Goal: Participate in discussion: Engage in conversation with other users on a specific topic

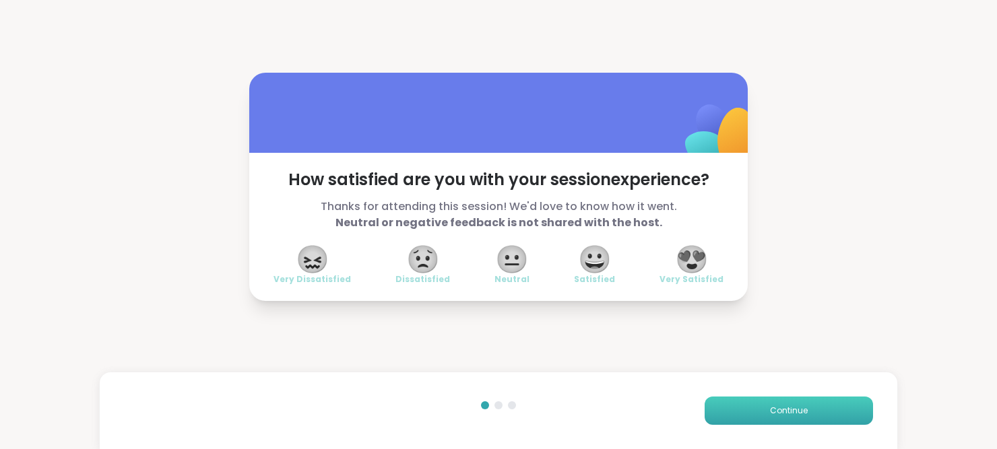
click at [749, 412] on button "Continue" at bounding box center [789, 411] width 168 height 28
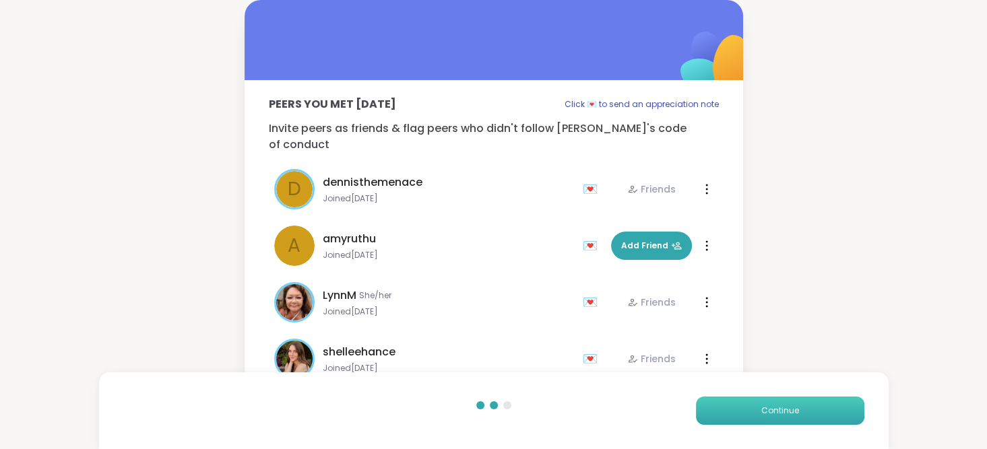
click at [749, 412] on button "Continue" at bounding box center [780, 411] width 168 height 28
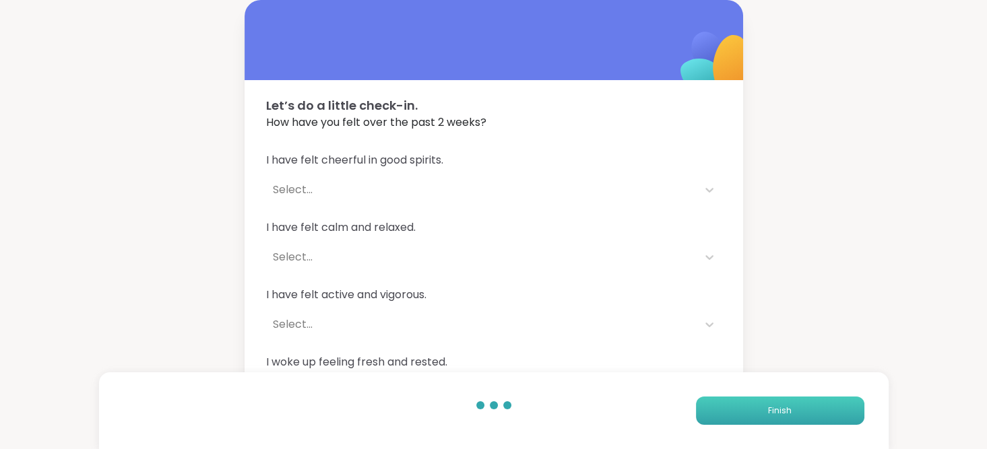
click at [749, 412] on button "Finish" at bounding box center [780, 411] width 168 height 28
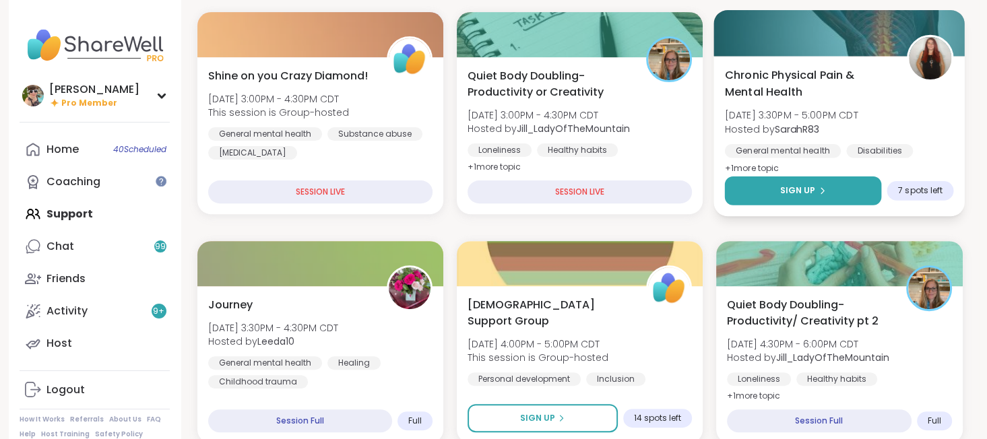
scroll to position [431, 0]
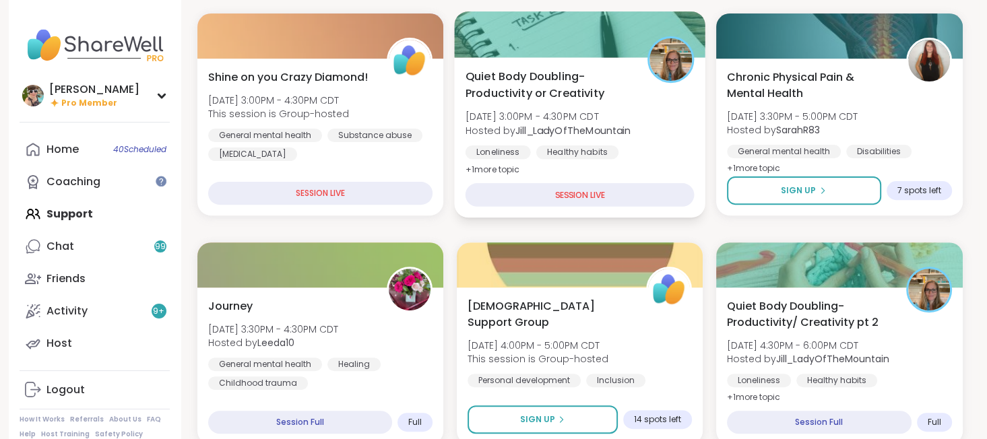
click at [550, 110] on span "[DATE] 3:00PM - 4:30PM CDT" at bounding box center [548, 116] width 166 height 13
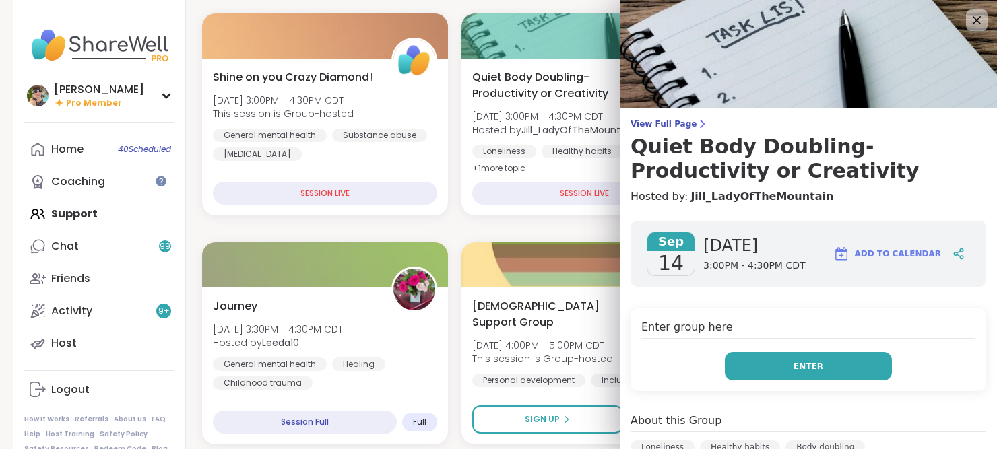
click at [774, 360] on button "Enter" at bounding box center [808, 366] width 167 height 28
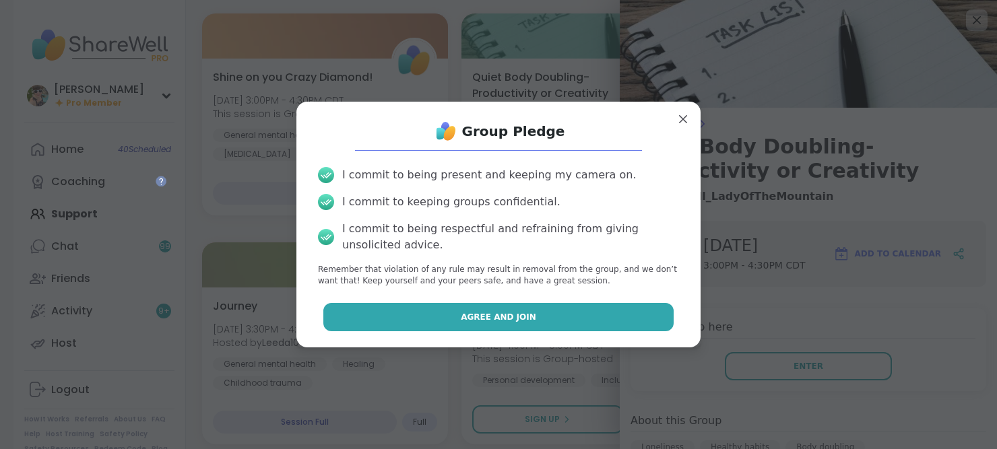
click at [600, 311] on button "Agree and Join" at bounding box center [498, 317] width 351 height 28
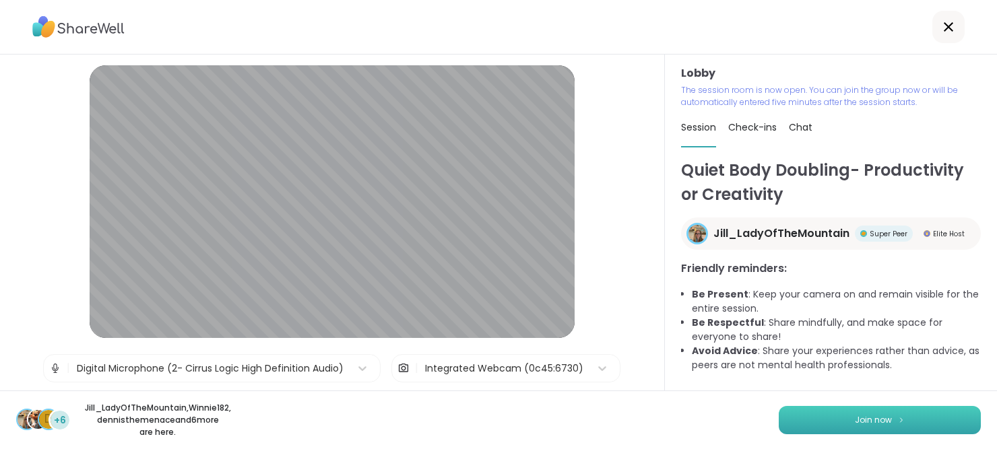
click at [792, 426] on button "Join now" at bounding box center [880, 420] width 202 height 28
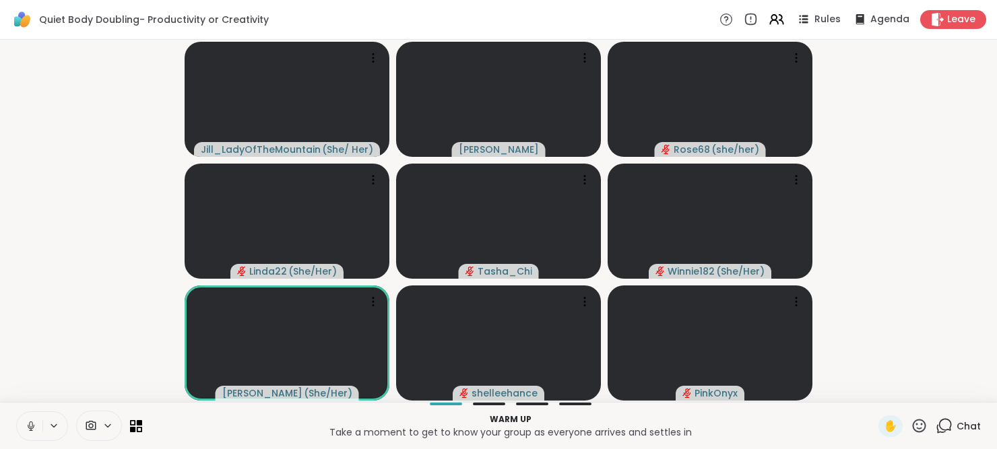
click at [28, 428] on icon at bounding box center [31, 426] width 12 height 12
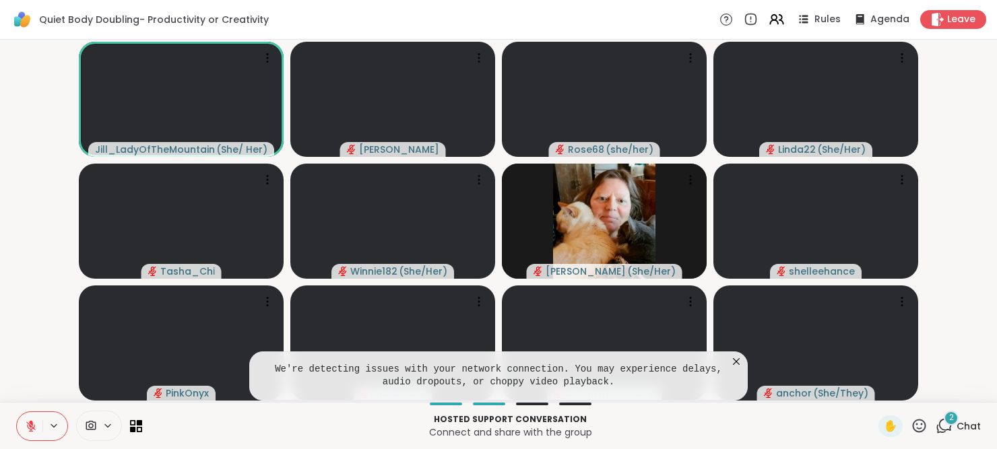
click at [739, 356] on icon at bounding box center [736, 361] width 13 height 13
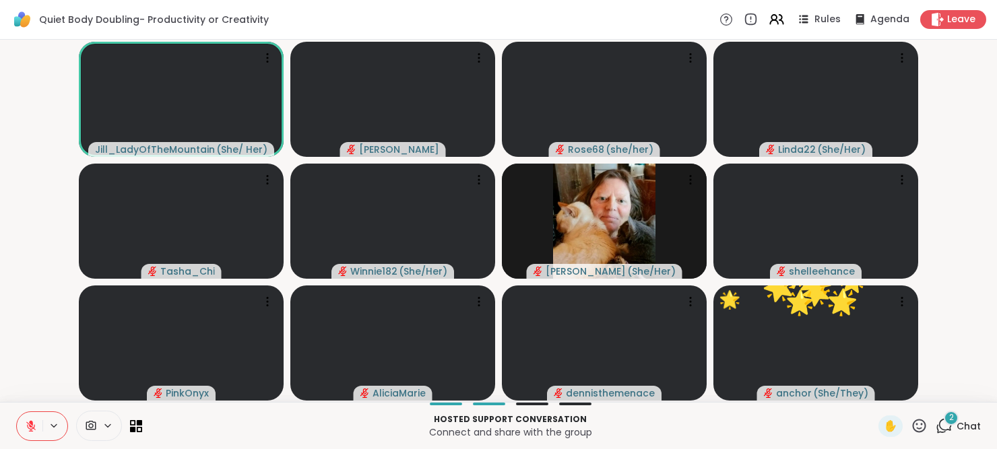
click at [912, 430] on icon at bounding box center [919, 426] width 17 height 17
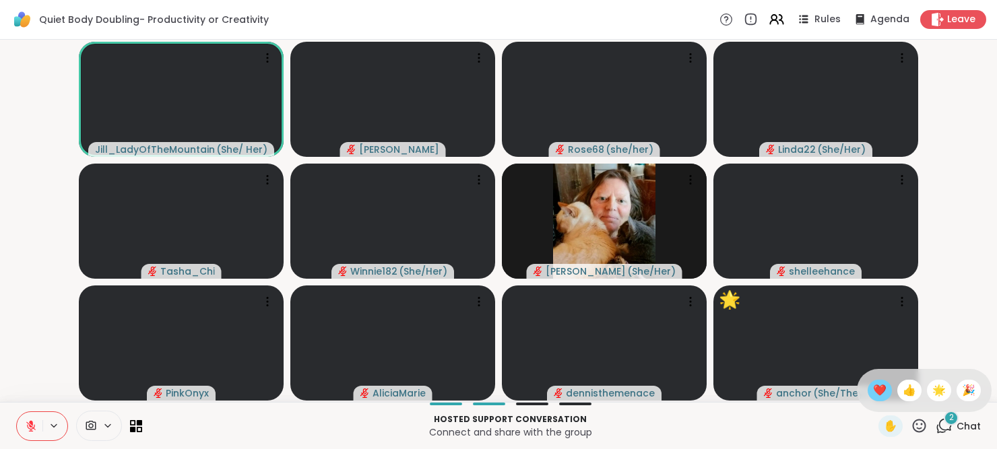
click at [873, 384] on span "❤️" at bounding box center [879, 391] width 13 height 16
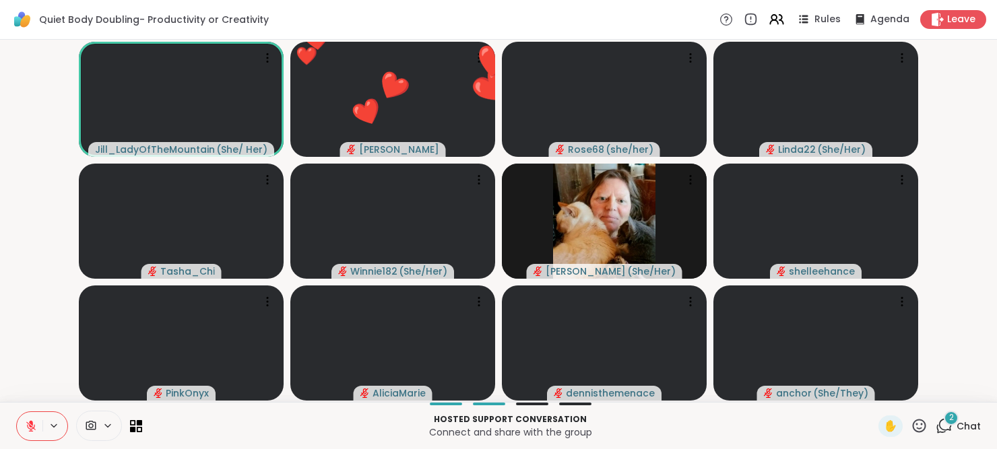
click at [946, 425] on div "2 Chat" at bounding box center [958, 427] width 45 height 22
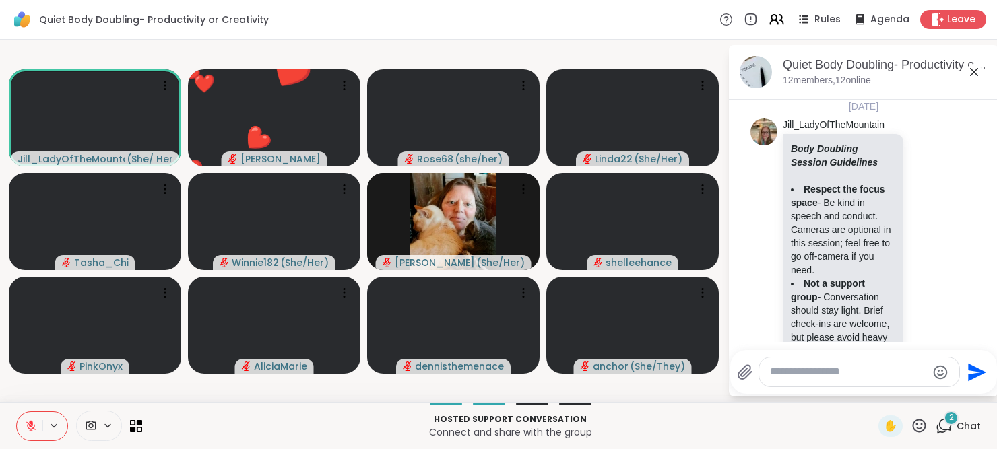
scroll to position [748, 0]
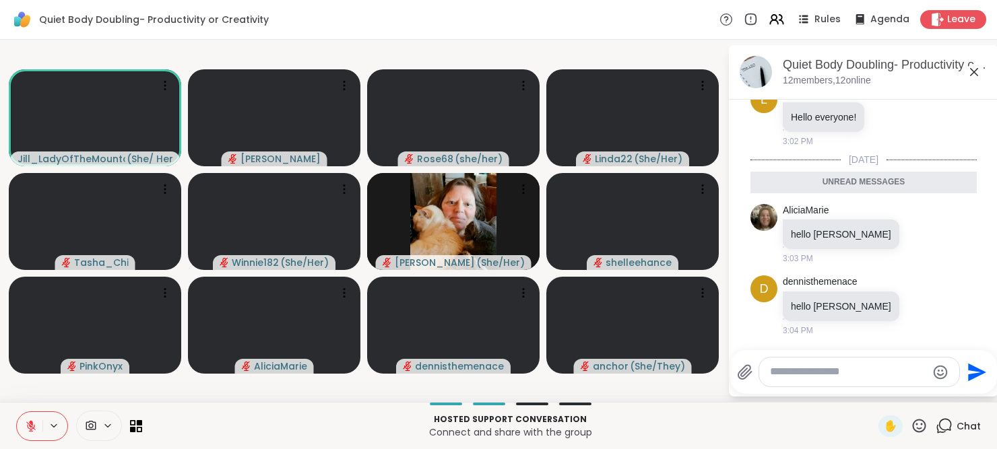
click at [858, 377] on textarea "Type your message" at bounding box center [848, 372] width 157 height 14
type textarea "**********"
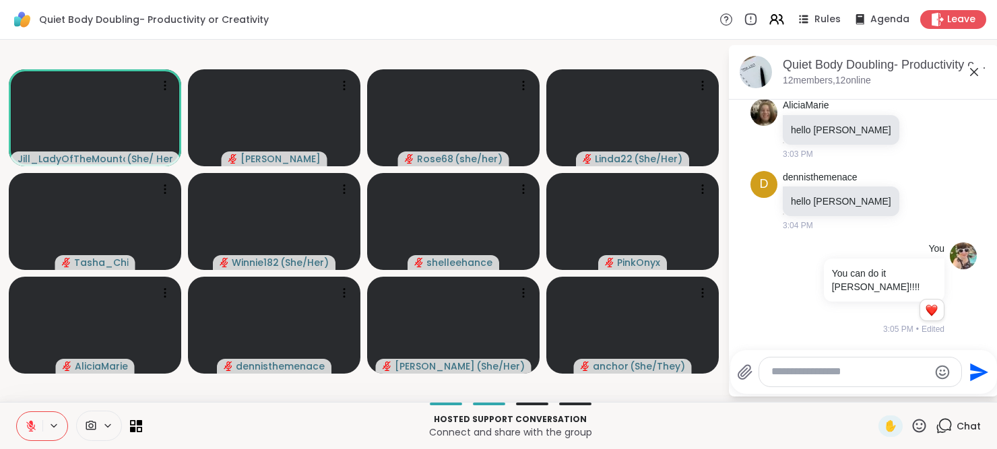
scroll to position [807, 0]
click at [28, 430] on icon at bounding box center [31, 426] width 12 height 12
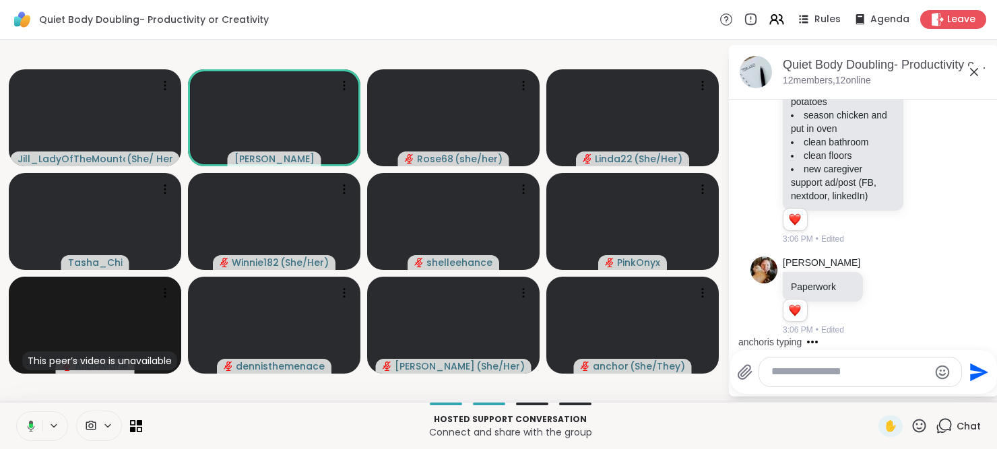
scroll to position [1208, 0]
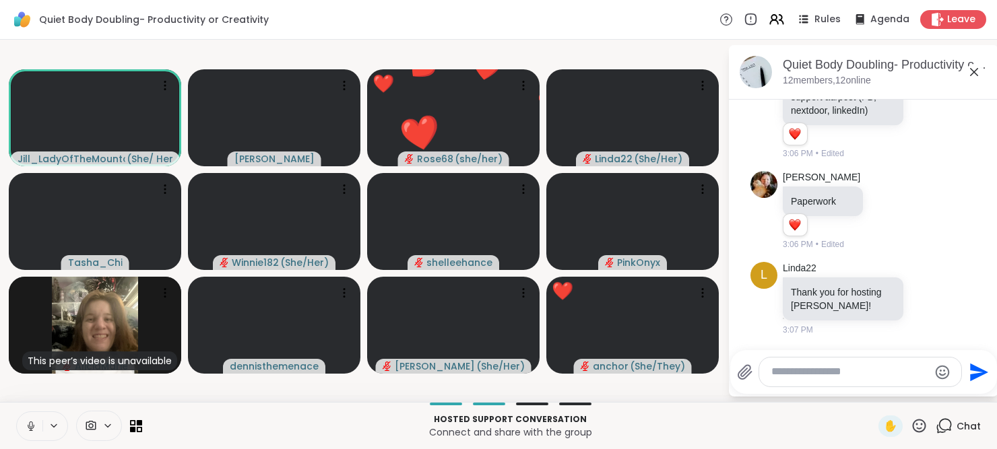
click at [27, 430] on icon at bounding box center [31, 426] width 12 height 12
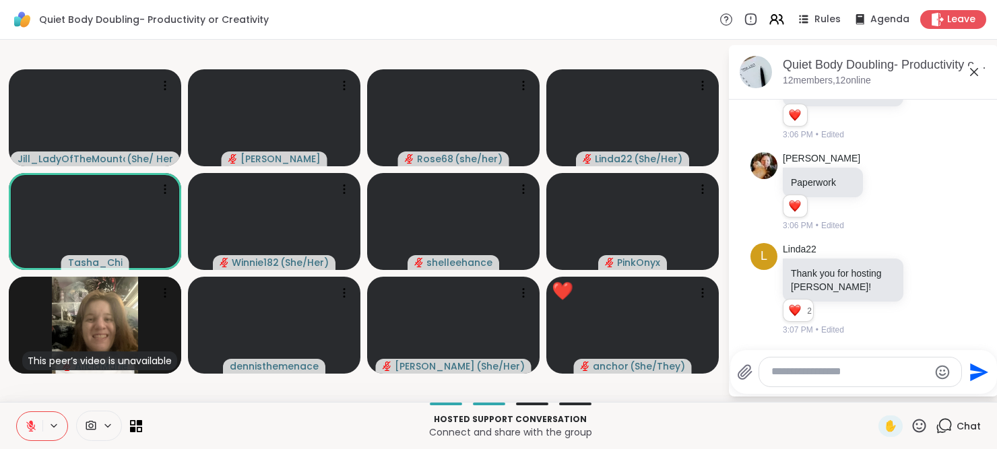
click at [25, 430] on icon at bounding box center [31, 426] width 12 height 12
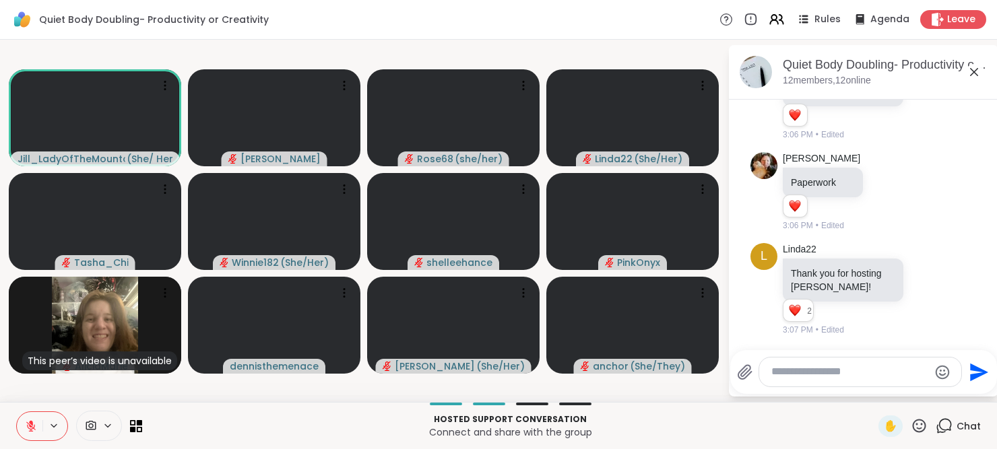
click at [856, 371] on textarea "Type your message" at bounding box center [849, 372] width 157 height 14
type textarea "*"
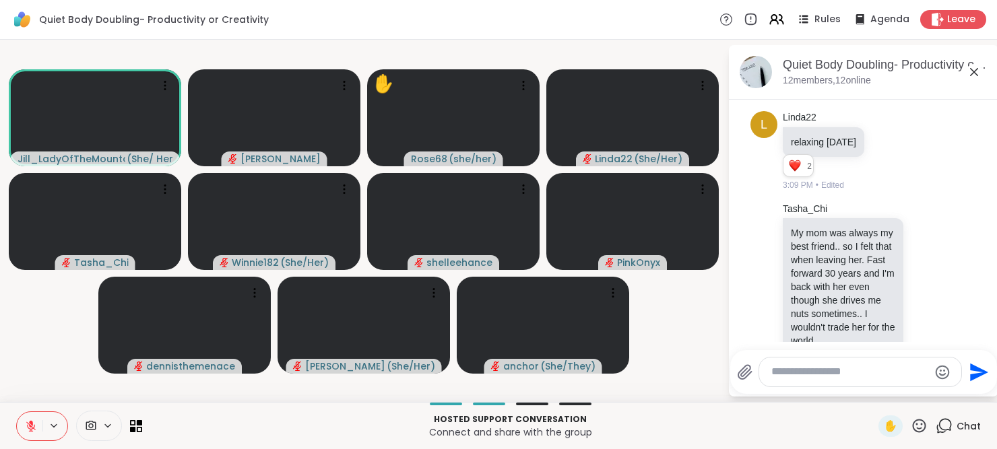
scroll to position [1793, 0]
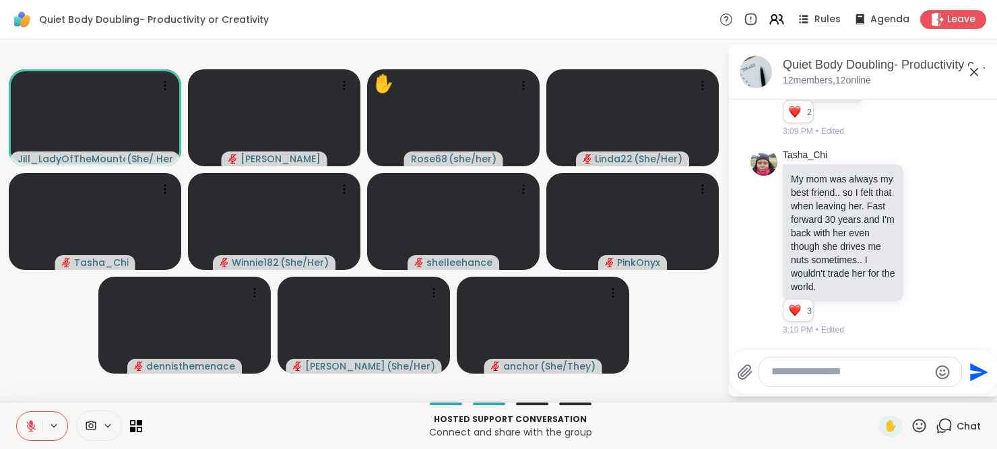
click at [801, 371] on textarea "Type your message" at bounding box center [849, 372] width 157 height 14
type textarea "*"
click at [19, 426] on button at bounding box center [30, 426] width 26 height 28
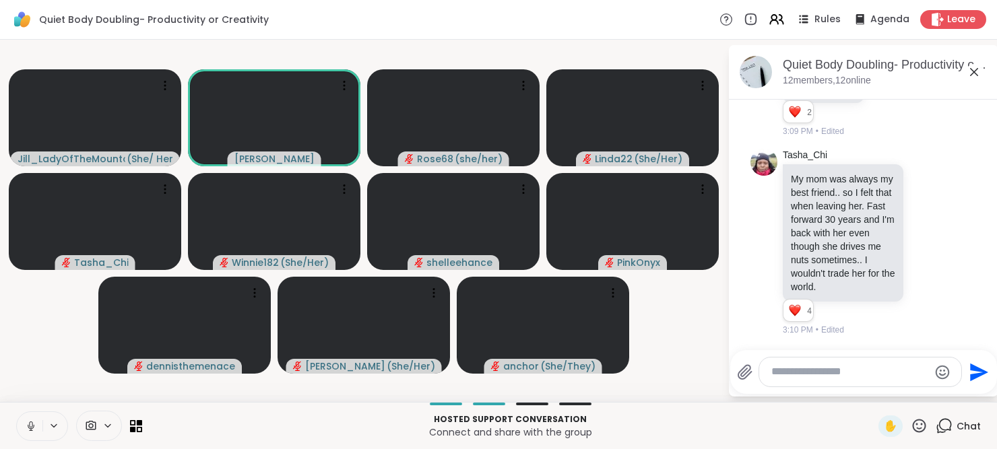
click at [31, 427] on icon at bounding box center [30, 425] width 3 height 6
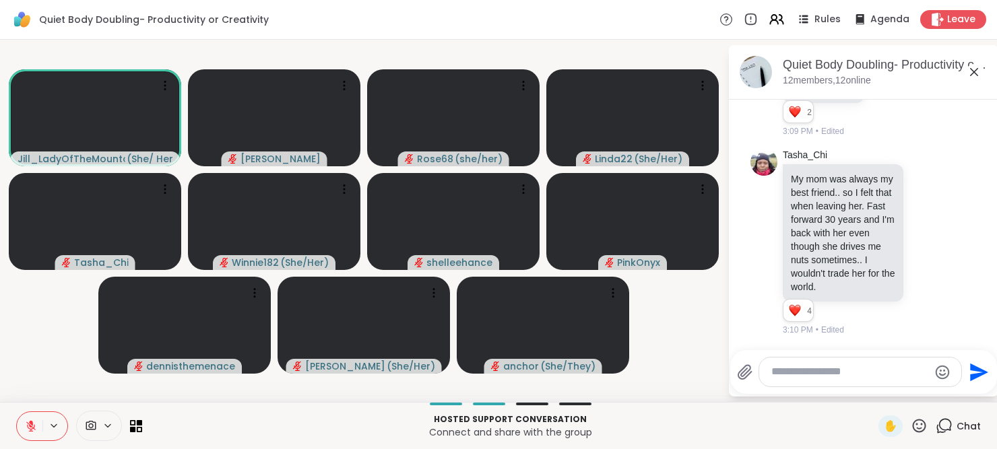
click at [31, 427] on icon at bounding box center [30, 426] width 9 height 9
click at [31, 427] on icon at bounding box center [30, 425] width 3 height 6
click at [31, 427] on icon at bounding box center [30, 426] width 9 height 9
click at [31, 427] on icon at bounding box center [30, 425] width 3 height 6
click at [798, 375] on textarea "Type your message" at bounding box center [849, 372] width 157 height 14
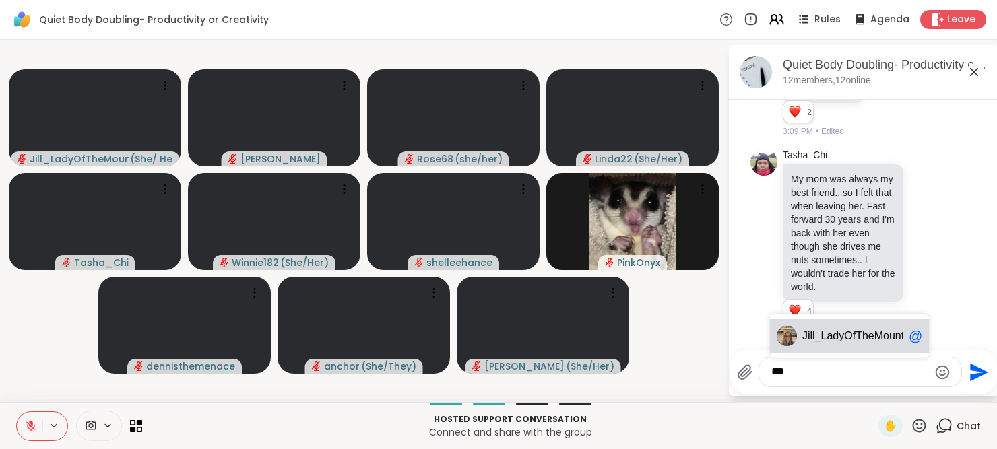
click at [822, 335] on span "ll_LadyOfTheMountain" at bounding box center [864, 335] width 108 height 13
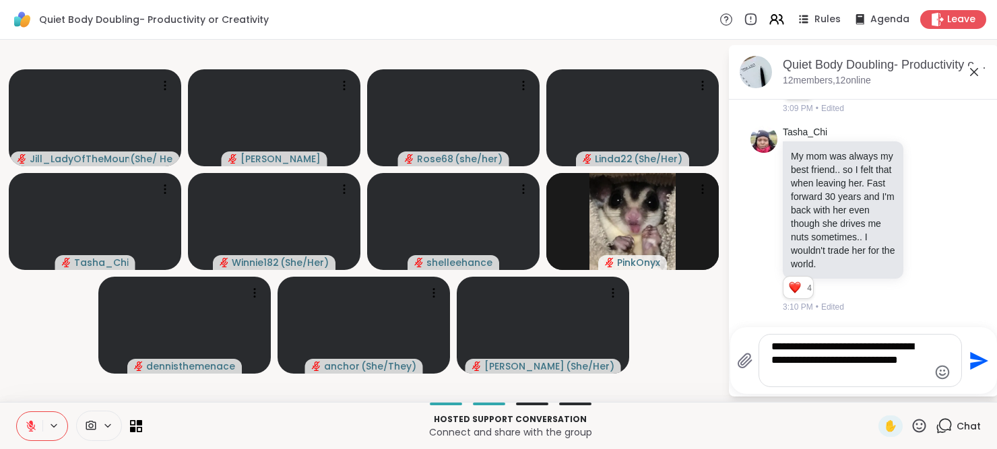
type textarea "**********"
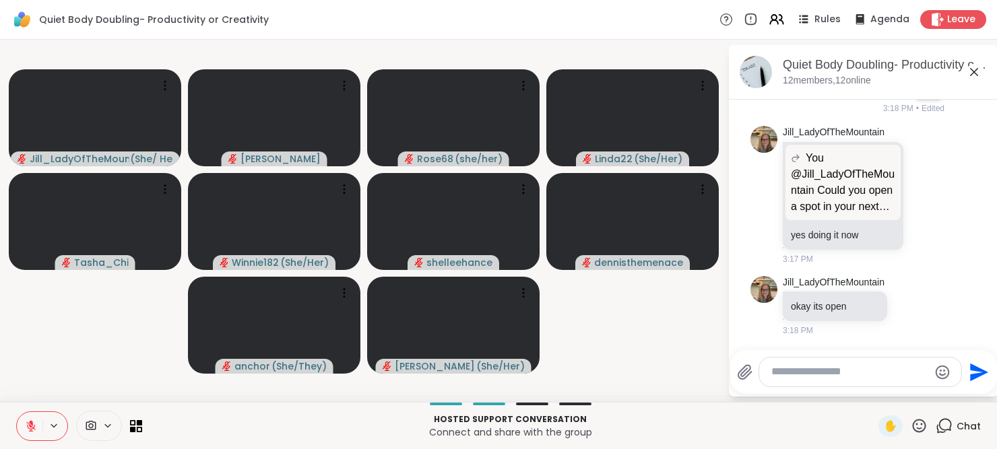
scroll to position [2145, 0]
click at [792, 369] on textarea "Type your message" at bounding box center [849, 372] width 157 height 14
click at [796, 381] on div at bounding box center [860, 372] width 202 height 29
click at [792, 371] on textarea "Type your message" at bounding box center [849, 372] width 157 height 14
type textarea "**********"
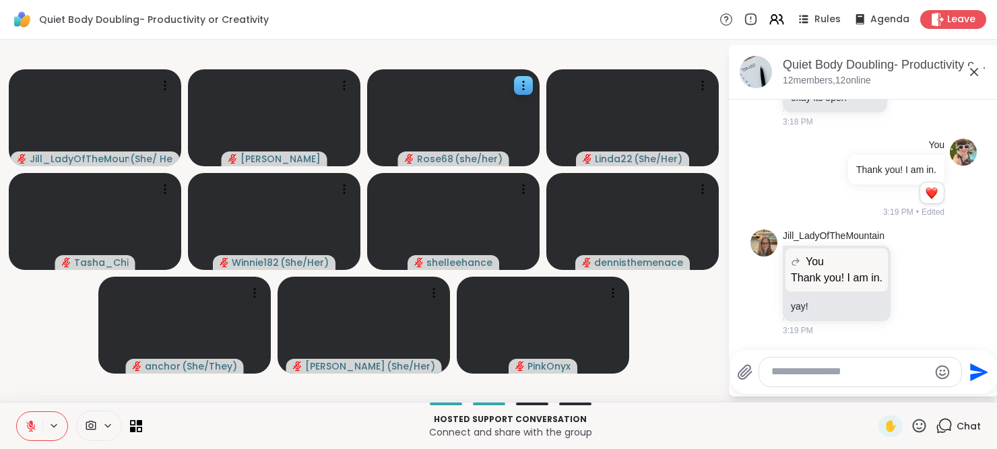
scroll to position [2353, 0]
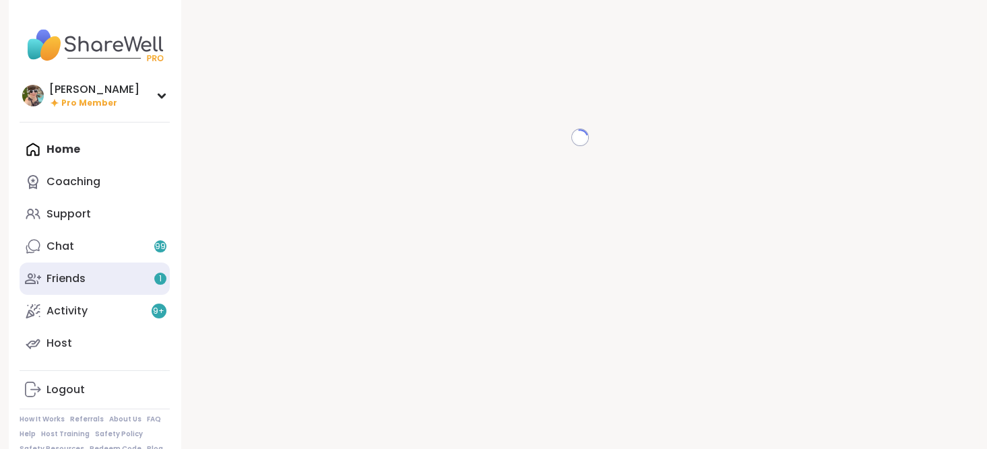
click at [132, 274] on link "Friends 1" at bounding box center [95, 279] width 150 height 32
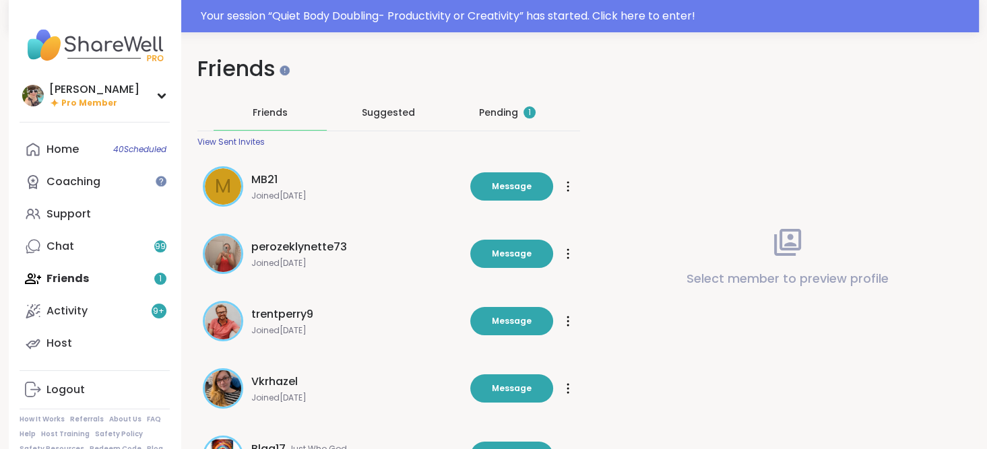
click at [511, 107] on div "Pending 1" at bounding box center [507, 112] width 57 height 13
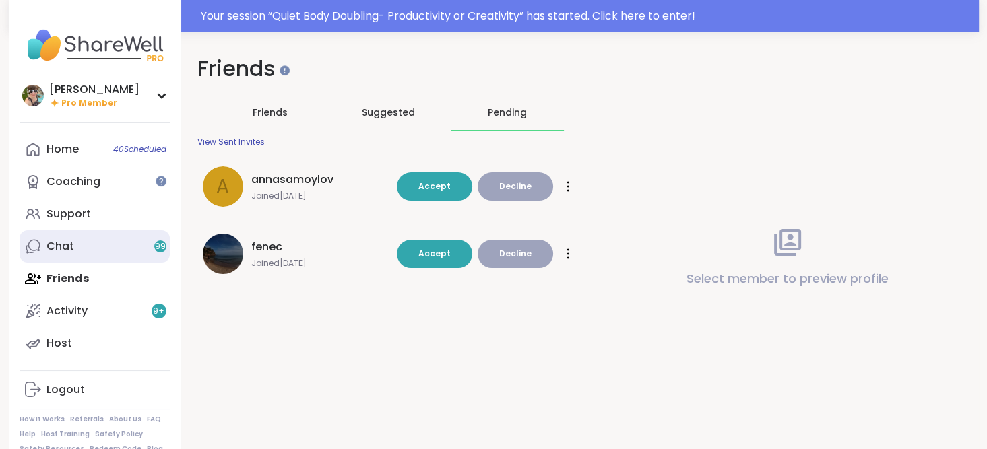
click at [63, 240] on div "Chat 99" at bounding box center [60, 246] width 28 height 15
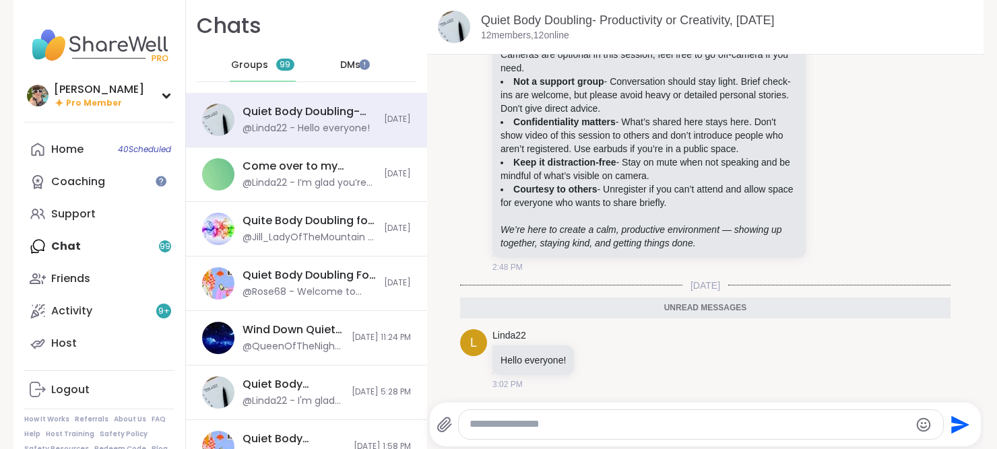
click at [340, 69] on span "DMs" at bounding box center [350, 65] width 20 height 13
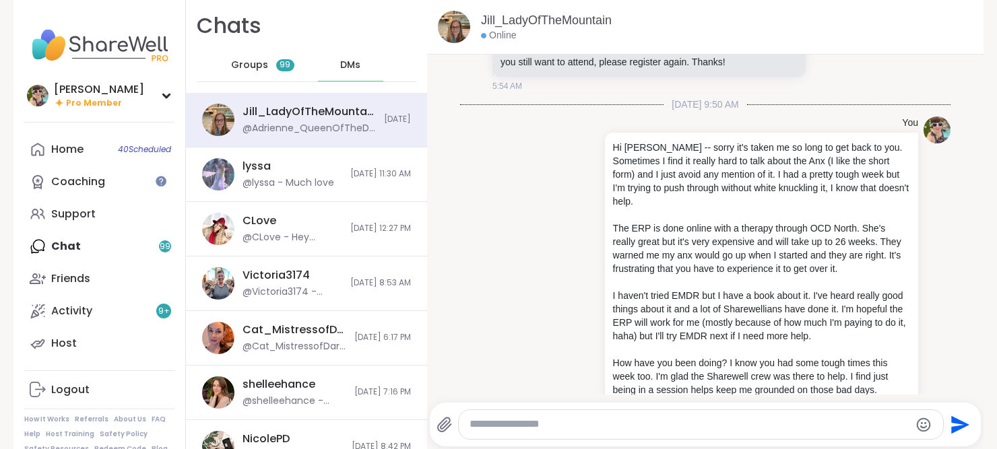
scroll to position [14534, 0]
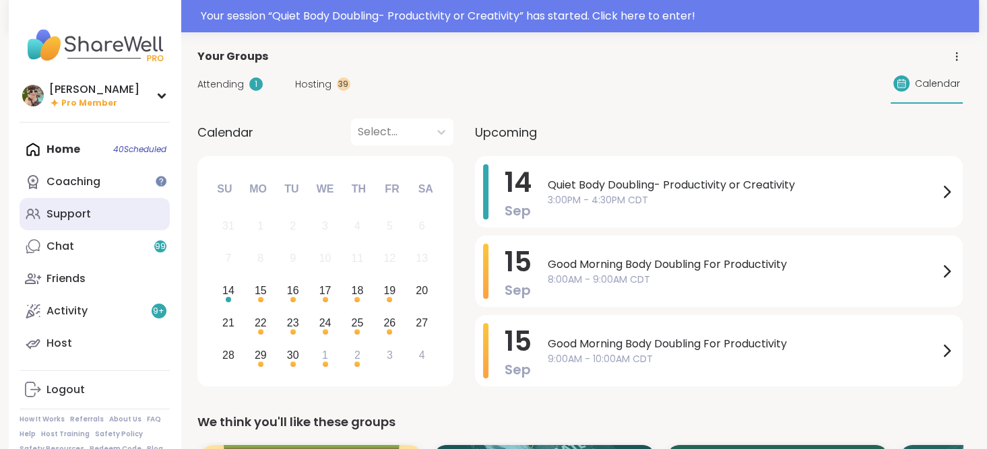
click at [90, 223] on link "Support" at bounding box center [95, 214] width 150 height 32
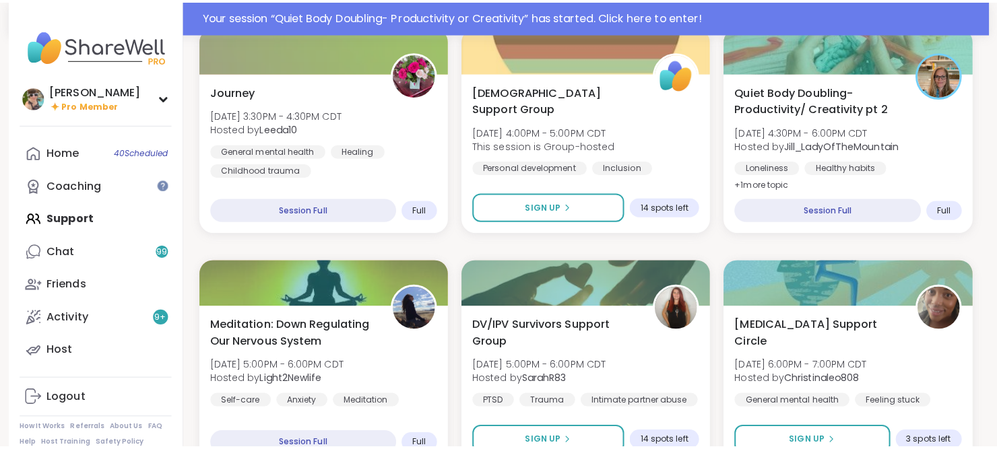
scroll to position [681, 0]
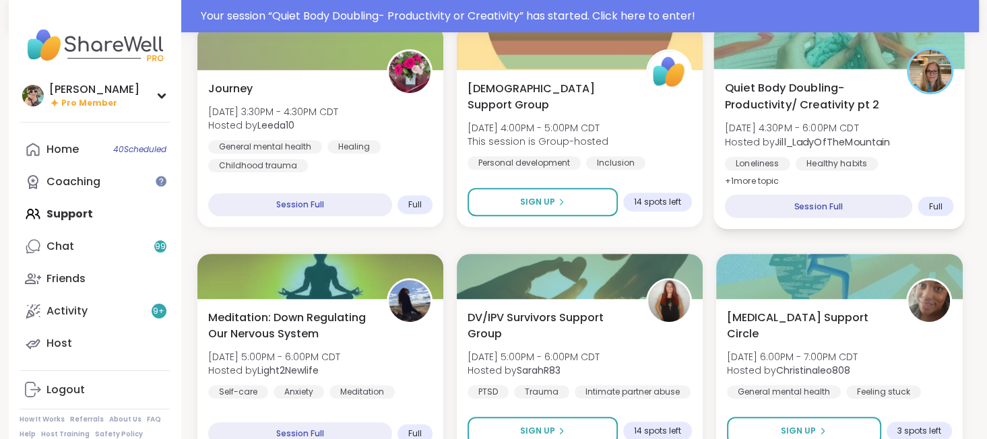
click at [869, 117] on div "Quiet Body Doubling- Productivity/ Creativity pt 2 Sun, Sep 14 | 4:30PM - 6:00P…" at bounding box center [839, 134] width 229 height 110
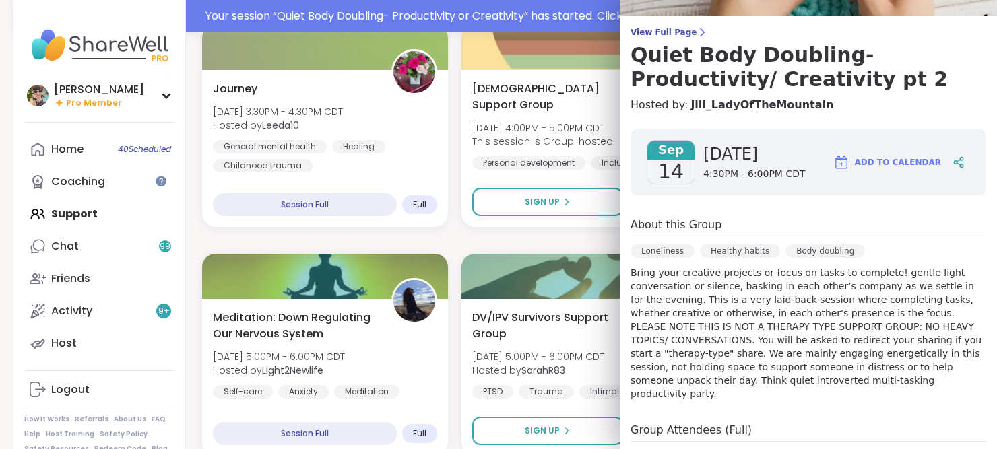
scroll to position [267, 0]
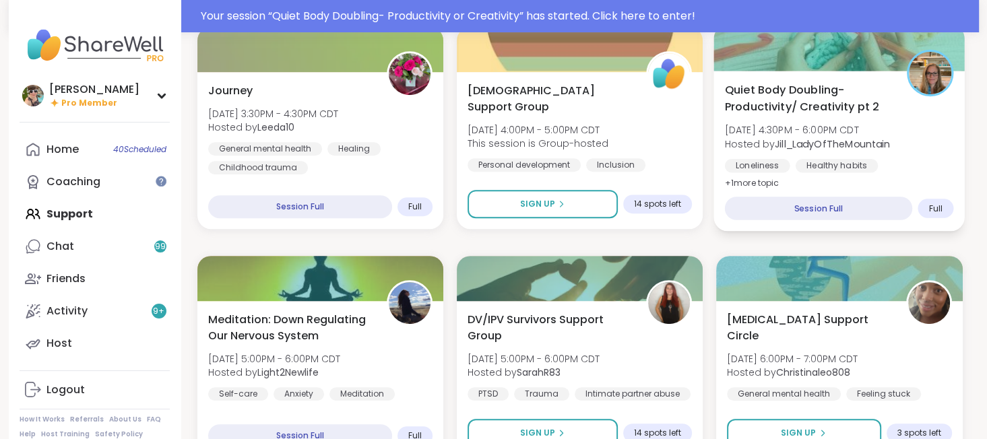
click at [780, 114] on span "Quiet Body Doubling- Productivity/ Creativity pt 2" at bounding box center [808, 98] width 167 height 33
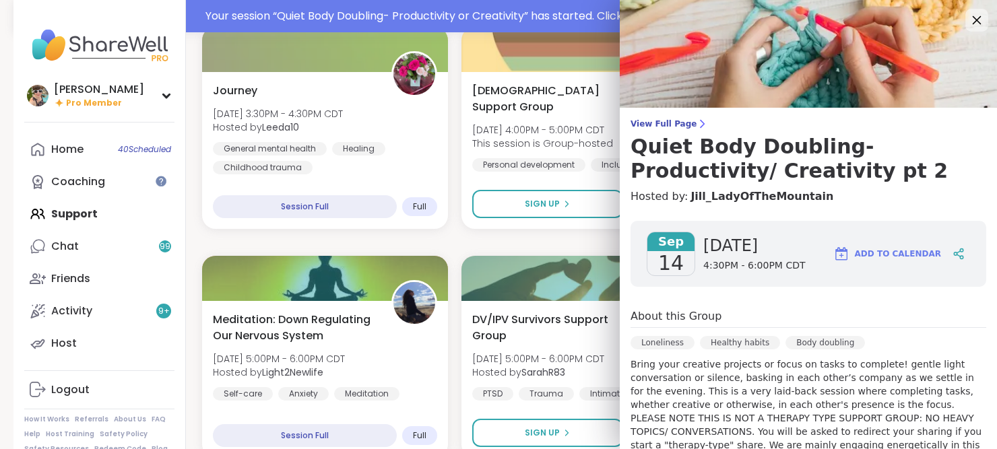
click at [968, 22] on icon at bounding box center [976, 19] width 17 height 17
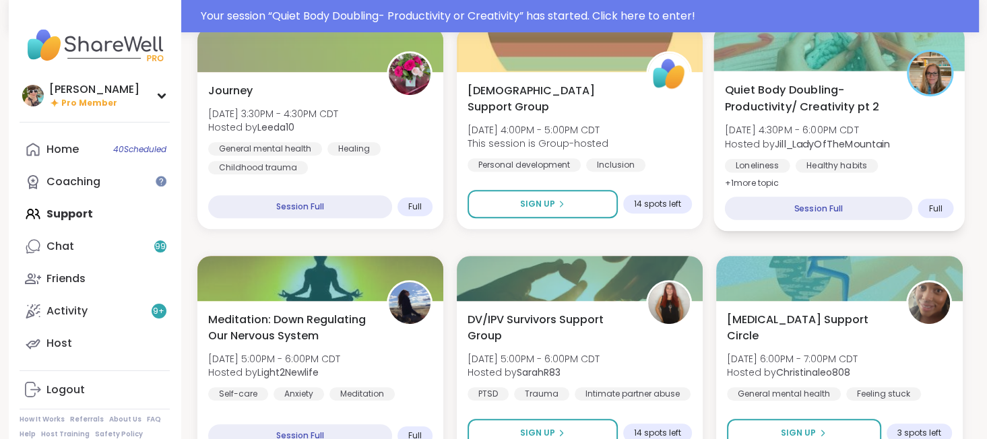
click at [809, 118] on div "Quiet Body Doubling- Productivity/ Creativity pt 2 [DATE] 4:30PM - 6:00PM CDT H…" at bounding box center [839, 137] width 229 height 110
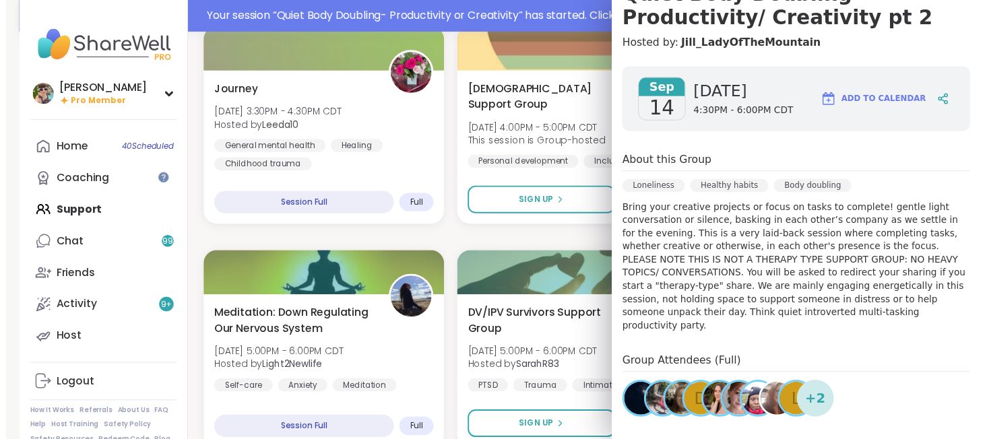
scroll to position [267, 0]
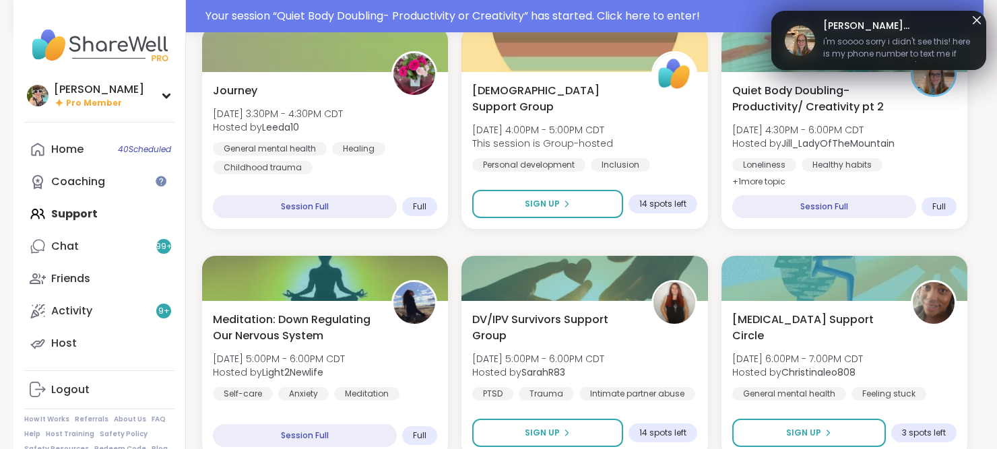
click at [973, 21] on icon at bounding box center [977, 20] width 8 height 8
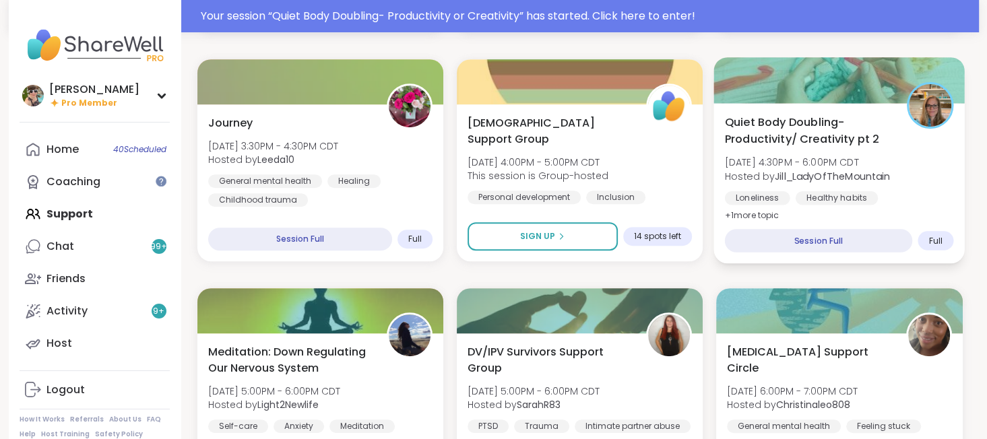
scroll to position [679, 0]
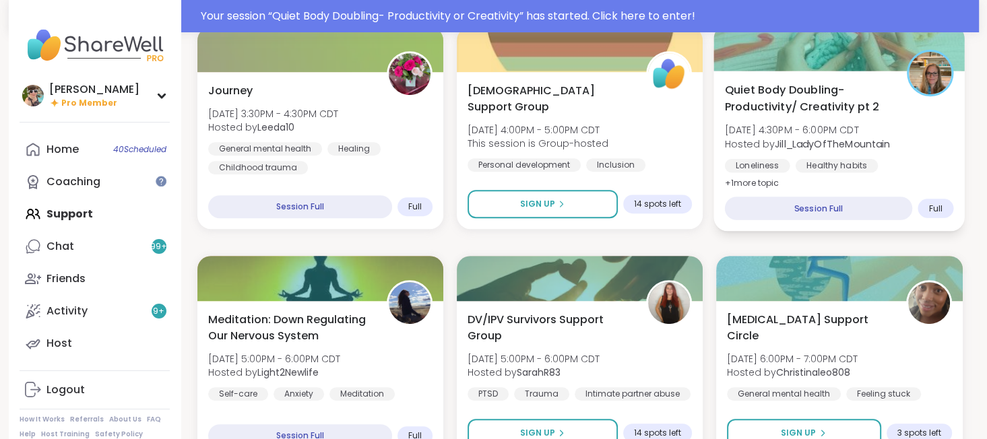
click at [837, 183] on div "Quiet Body Doubling- Productivity/ Creativity pt 2 Sun, Sep 14 | 4:30PM - 6:00P…" at bounding box center [839, 151] width 251 height 160
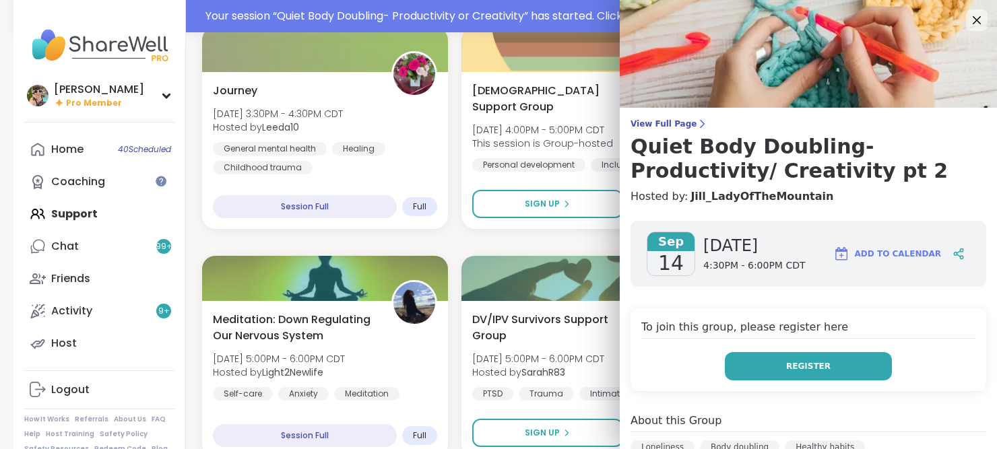
click at [827, 366] on button "Register" at bounding box center [808, 366] width 167 height 28
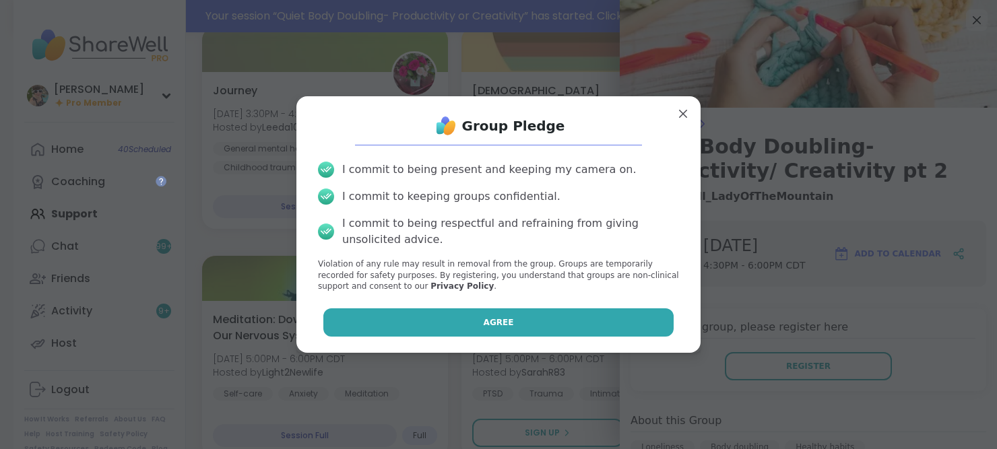
click at [596, 330] on button "Agree" at bounding box center [498, 323] width 351 height 28
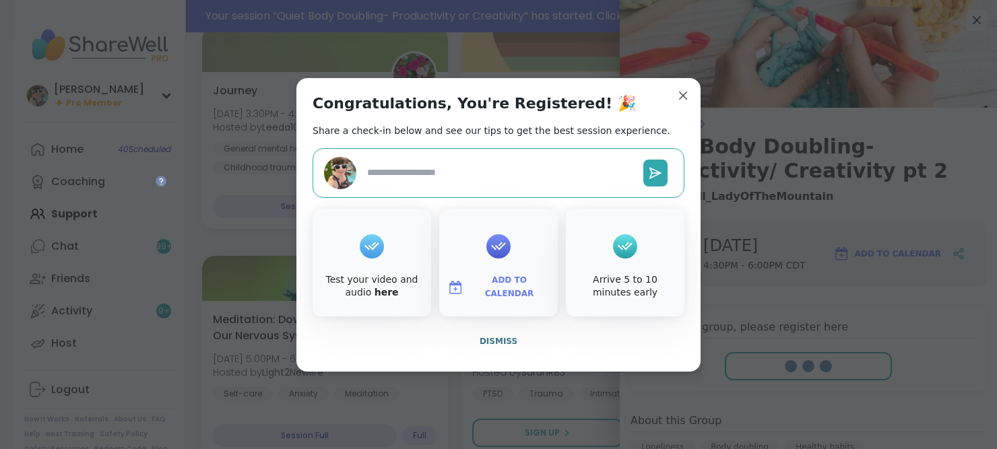
type textarea "*"
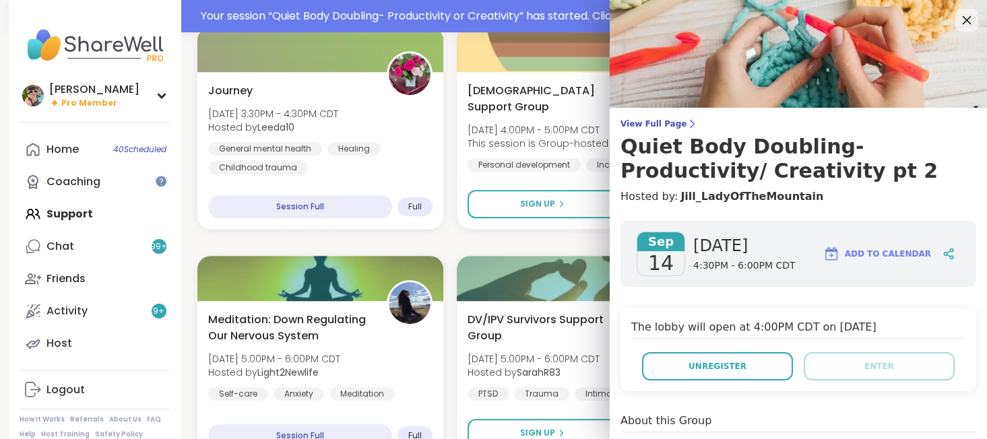
click at [961, 21] on icon at bounding box center [966, 19] width 17 height 17
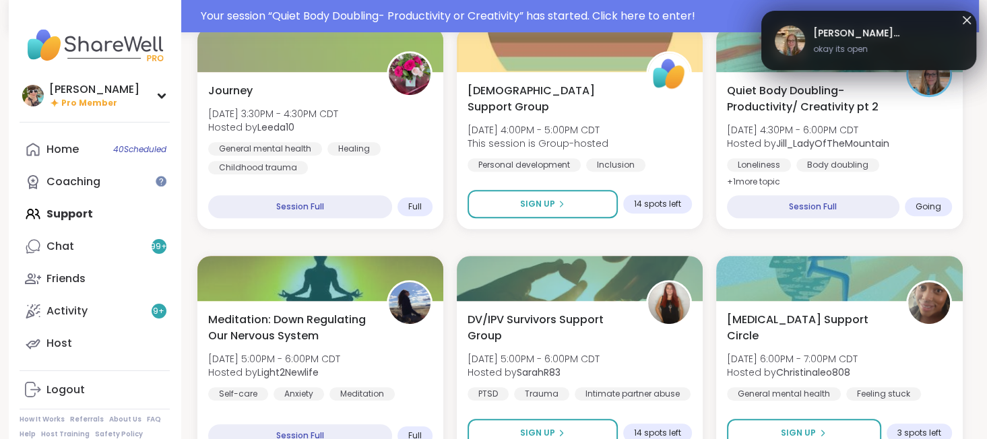
click at [962, 25] on icon at bounding box center [967, 20] width 16 height 16
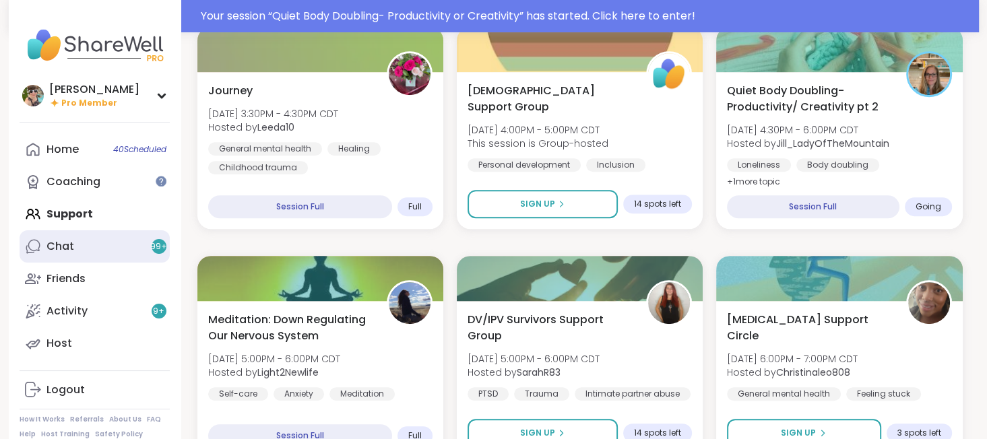
click at [116, 240] on link "Chat 99 +" at bounding box center [95, 246] width 150 height 32
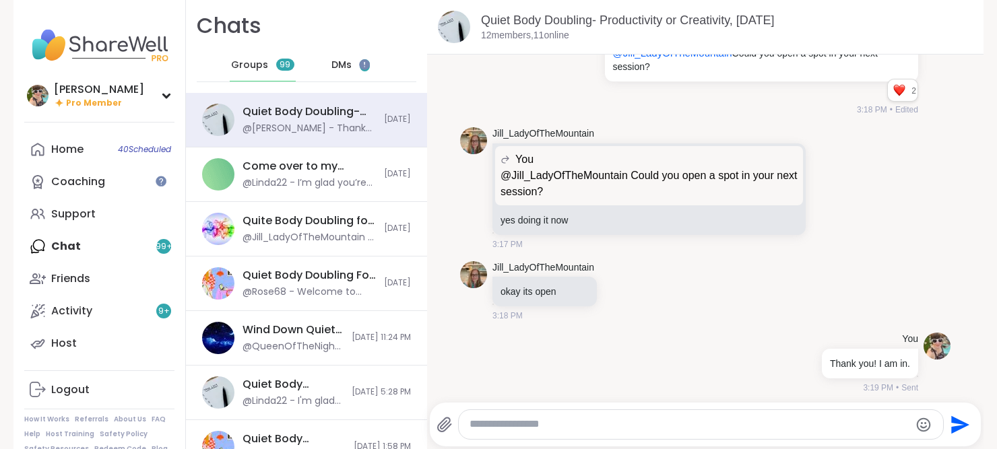
click at [337, 61] on span "DMs" at bounding box center [341, 65] width 20 height 13
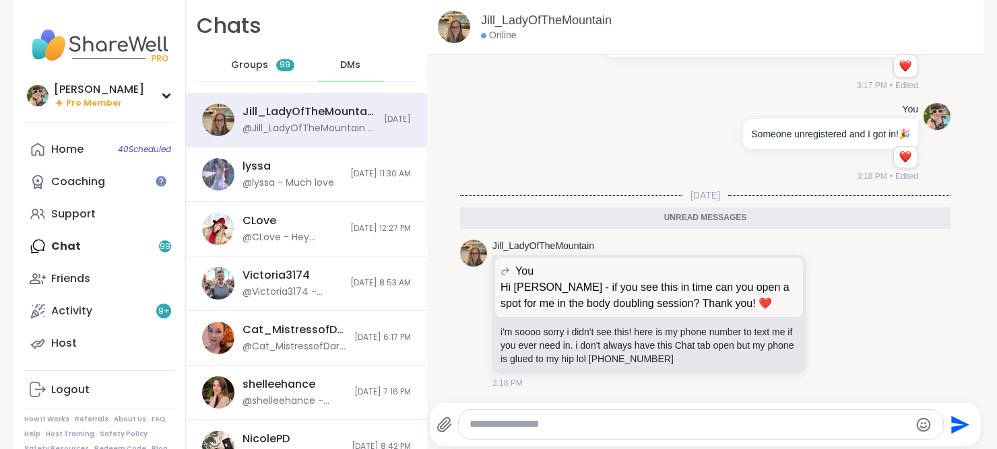
click at [674, 421] on textarea "Type your message" at bounding box center [690, 425] width 440 height 14
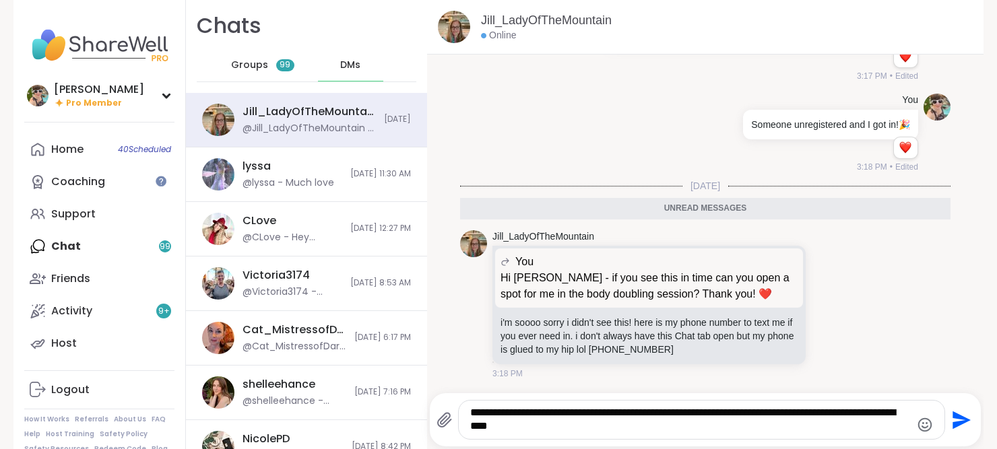
type textarea "**********"
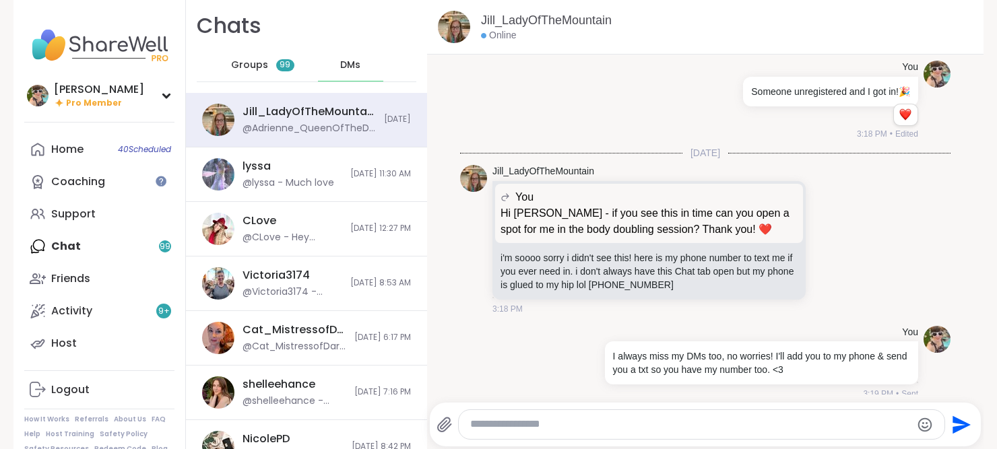
scroll to position [14760, 0]
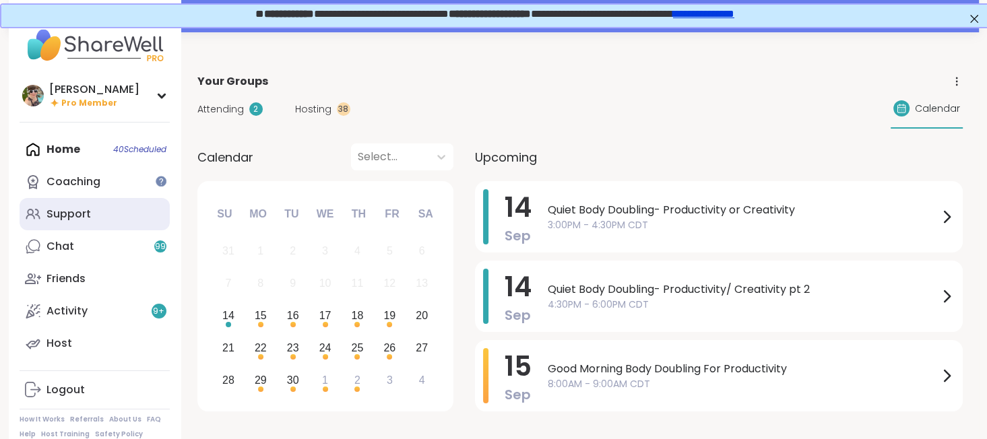
click at [93, 212] on link "Support" at bounding box center [95, 214] width 150 height 32
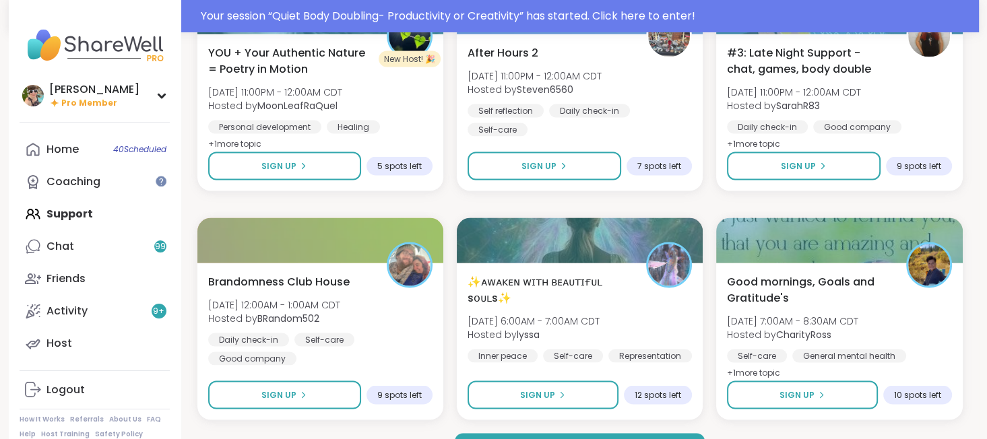
scroll to position [2584, 0]
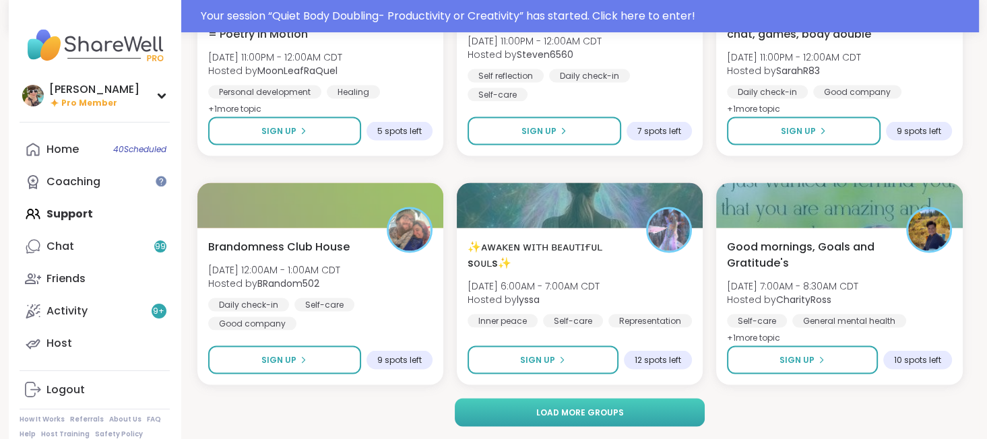
click at [547, 412] on span "Load more groups" at bounding box center [580, 413] width 88 height 12
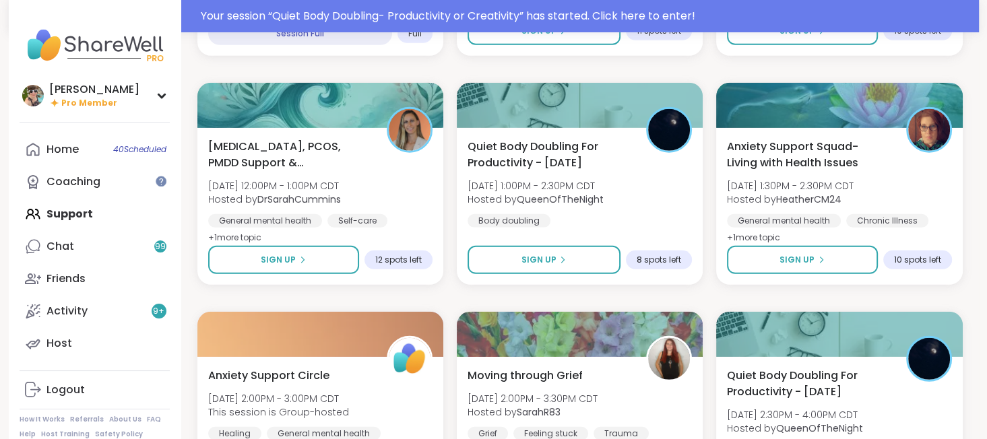
scroll to position [3833, 0]
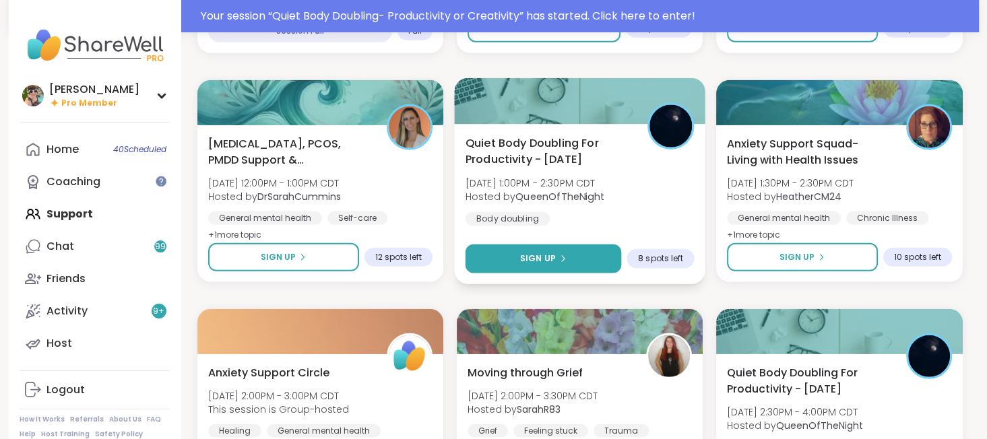
click at [569, 255] on button "Sign Up" at bounding box center [543, 259] width 156 height 29
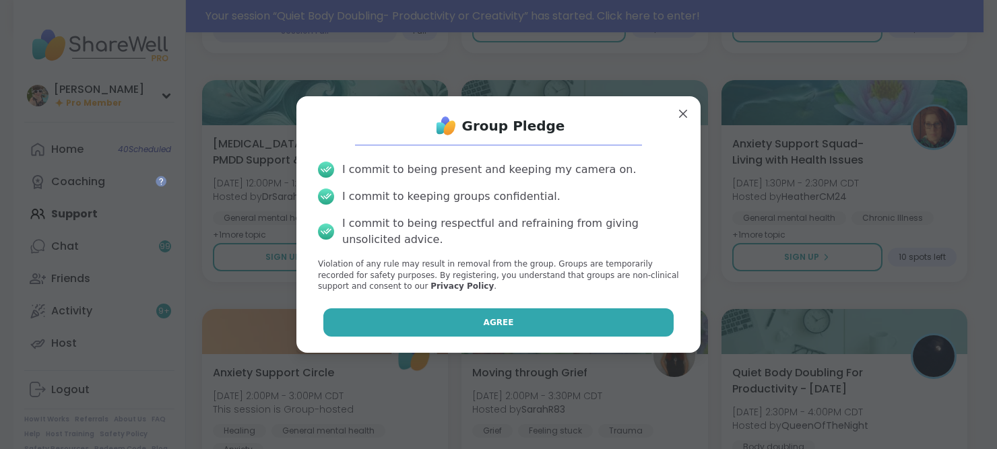
click at [575, 320] on button "Agree" at bounding box center [498, 323] width 351 height 28
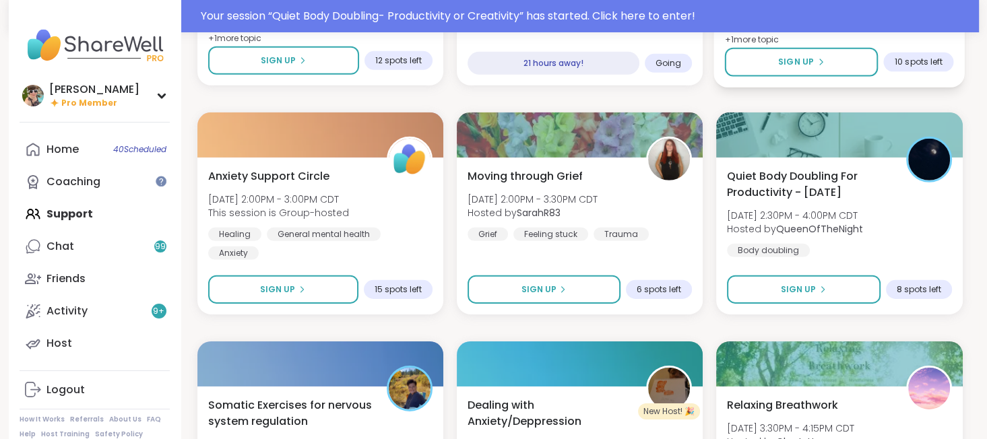
scroll to position [4031, 0]
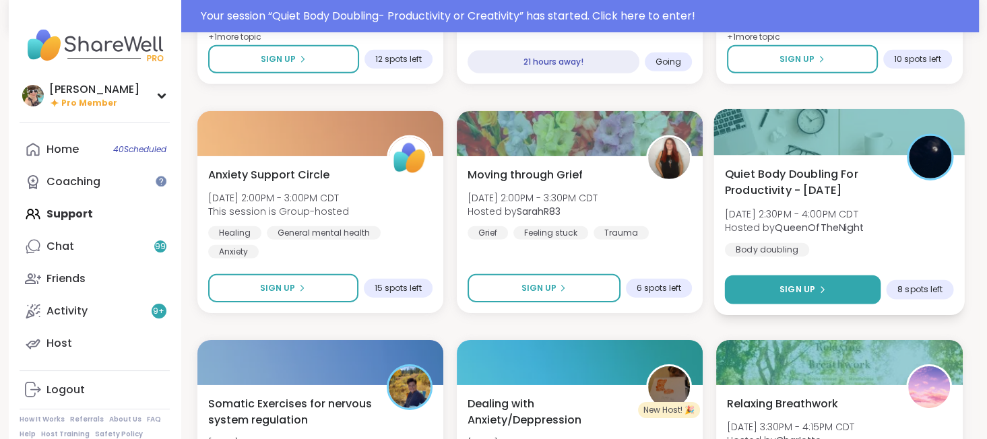
click at [807, 295] on span "Sign Up" at bounding box center [797, 290] width 36 height 12
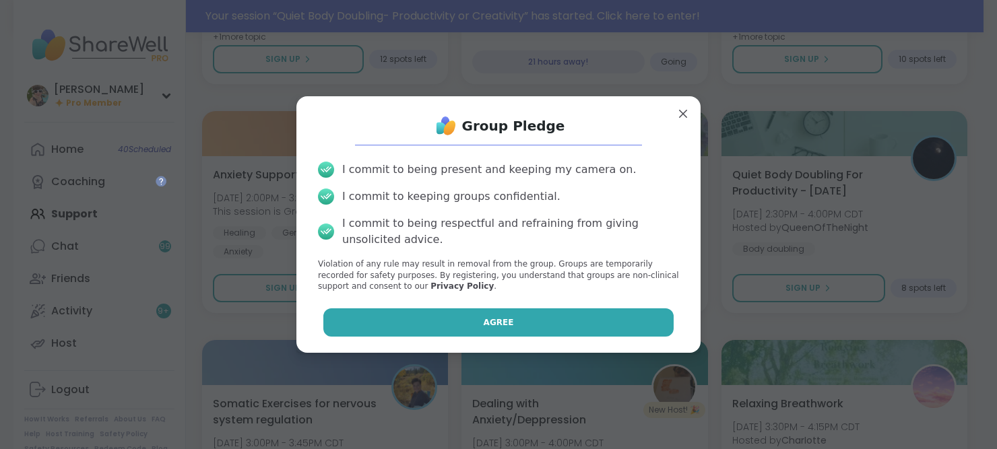
click at [609, 311] on button "Agree" at bounding box center [498, 323] width 351 height 28
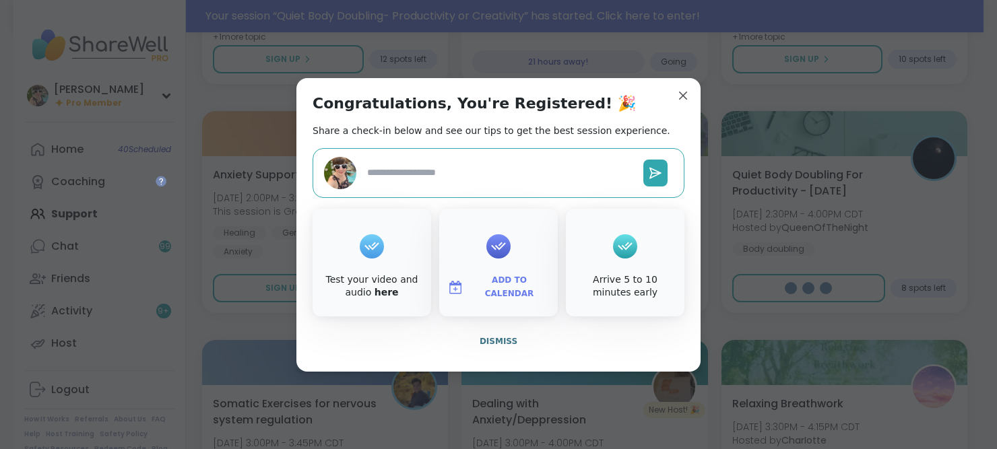
type textarea "*"
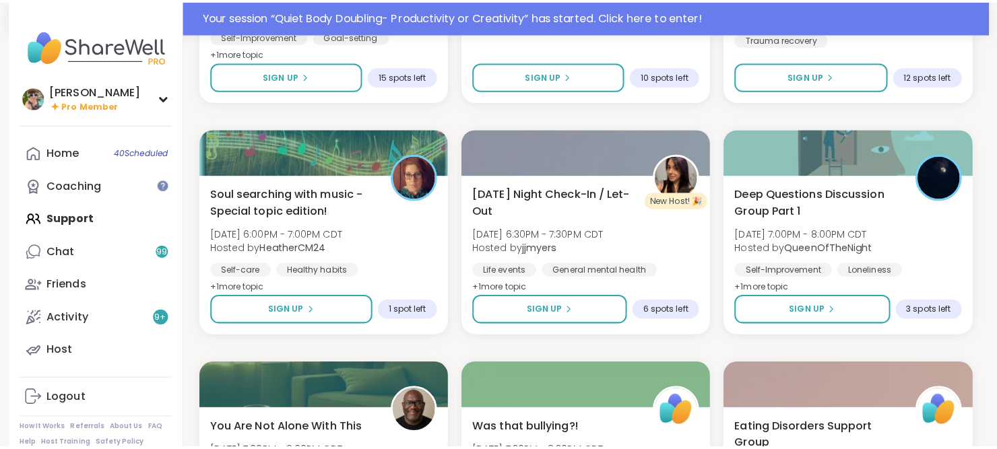
scroll to position [5160, 0]
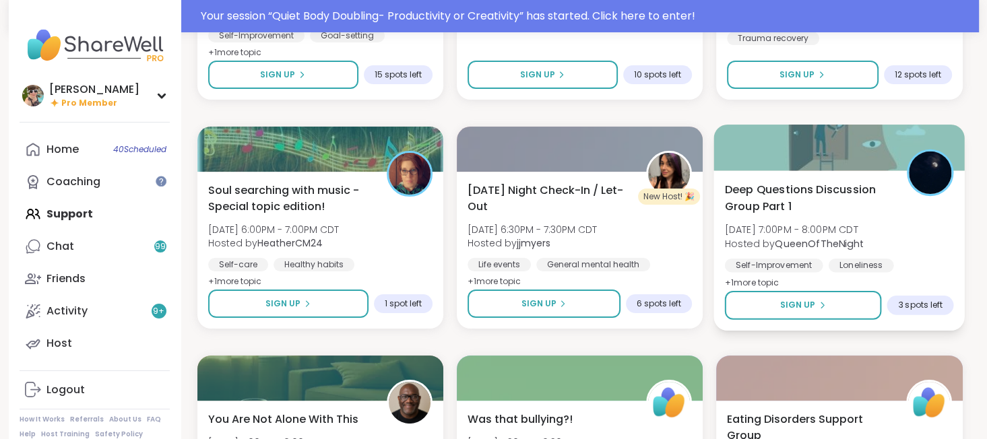
click at [785, 323] on div "Deep Questions Discussion Group Part 1 [DATE] 7:00PM - 8:00PM CDT Hosted by Que…" at bounding box center [839, 250] width 251 height 160
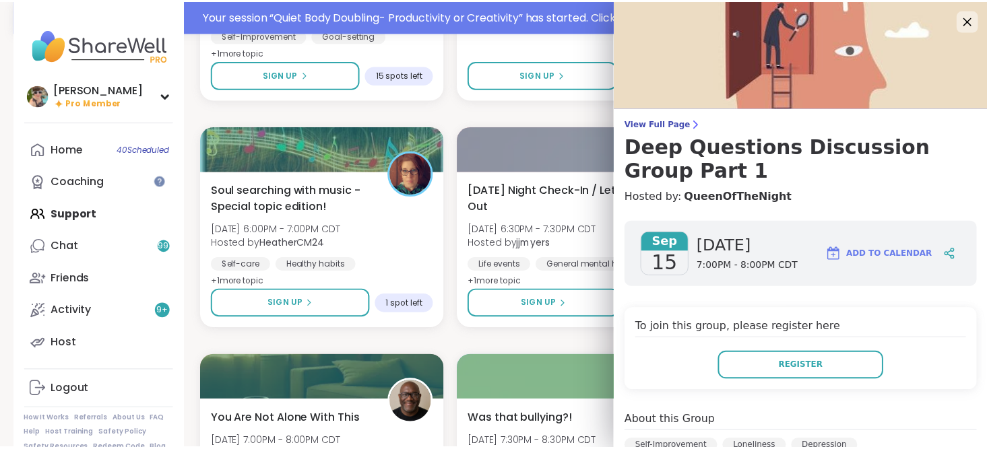
scroll to position [326, 0]
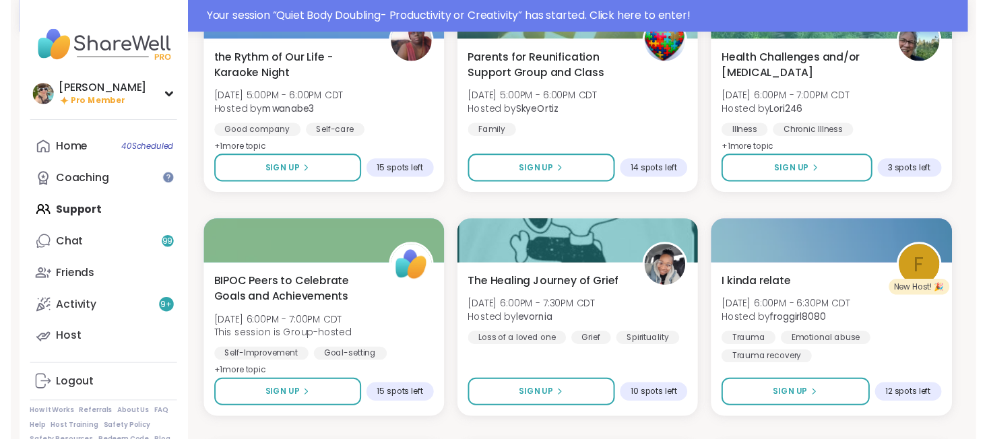
scroll to position [4834, 0]
